Goal: Check status: Check status

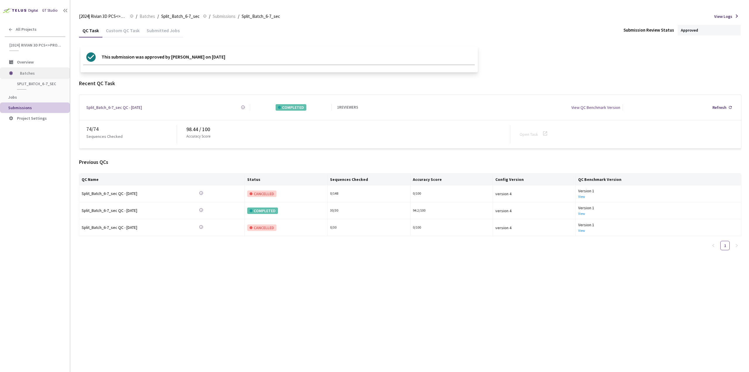
drag, startPoint x: 0, startPoint y: 0, endPoint x: 34, endPoint y: 73, distance: 80.9
click at [34, 73] on span "Batches" at bounding box center [40, 73] width 40 height 12
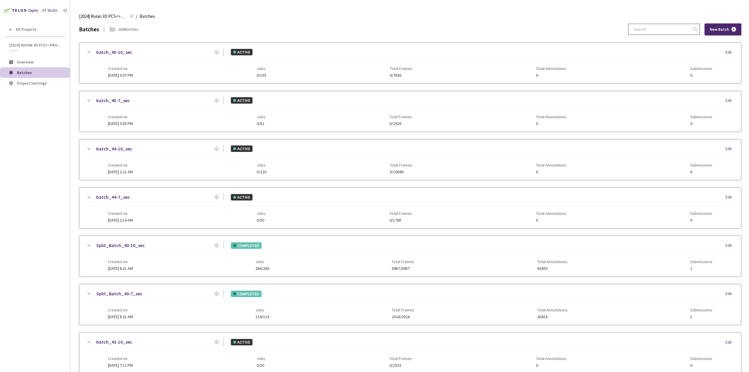
click at [646, 34] on input at bounding box center [661, 29] width 62 height 11
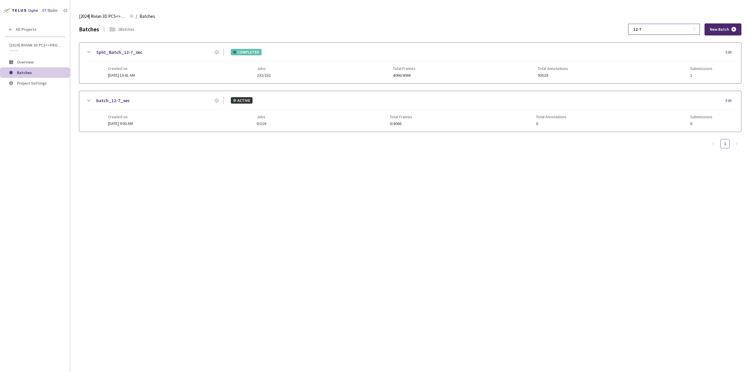
type input "12-7"
click at [88, 51] on icon at bounding box center [88, 52] width 7 height 7
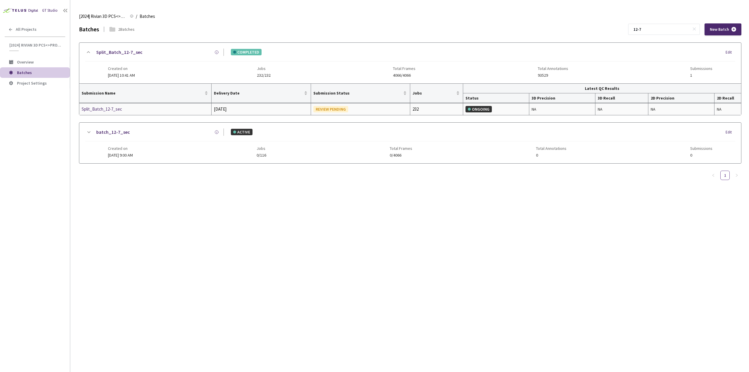
click at [120, 111] on div "Split_Batch_12-7_sec" at bounding box center [113, 109] width 62 height 7
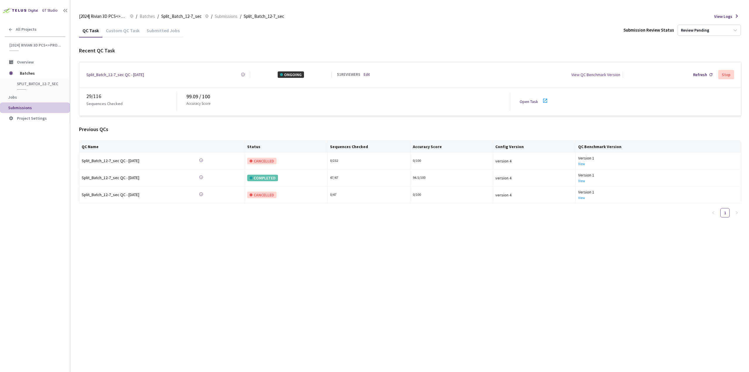
click at [121, 34] on div "Custom QC Task" at bounding box center [122, 32] width 41 height 10
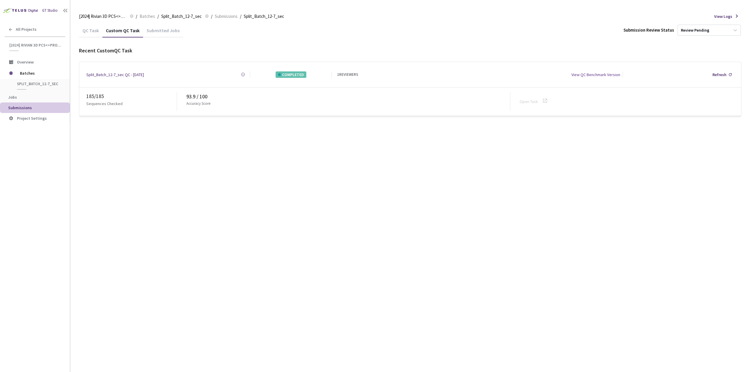
click at [90, 29] on div "QC Task" at bounding box center [90, 32] width 23 height 10
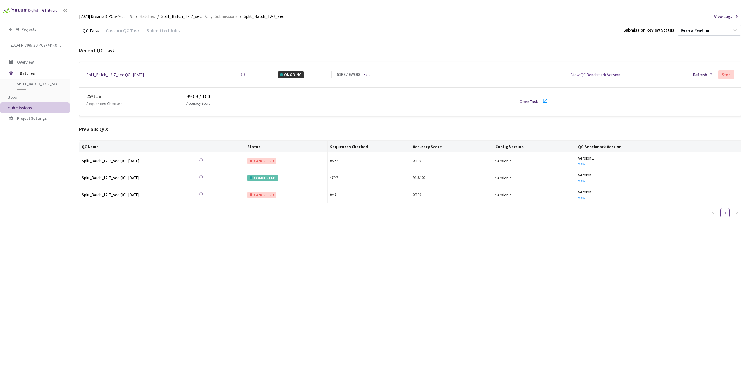
click at [545, 99] on icon at bounding box center [545, 101] width 4 height 4
